Goal: Task Accomplishment & Management: Complete application form

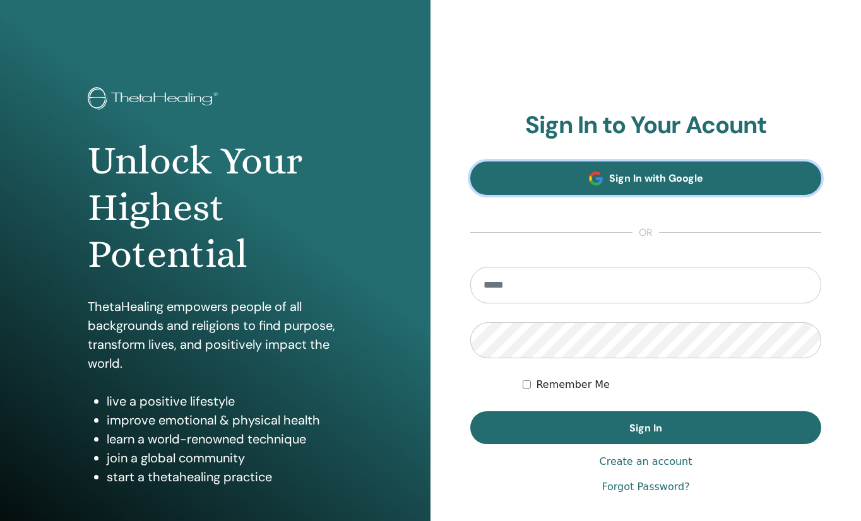
click at [622, 180] on span "Sign In with Google" at bounding box center [656, 178] width 94 height 13
